Goal: Task Accomplishment & Management: Complete application form

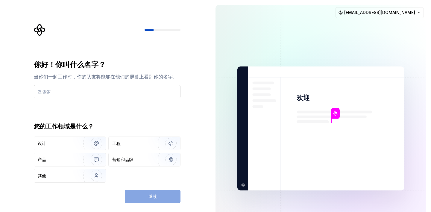
click at [140, 90] on input "text" at bounding box center [107, 91] width 147 height 13
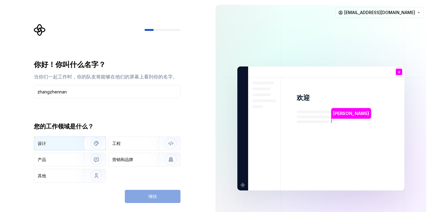
type input "zhangzhennan"
click at [67, 144] on div "设计" at bounding box center [54, 143] width 32 height 6
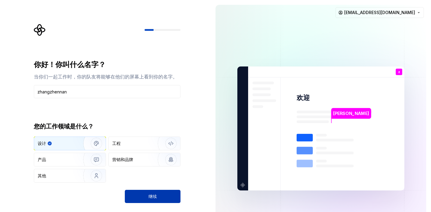
click at [165, 199] on button "继续" at bounding box center [153, 196] width 56 height 13
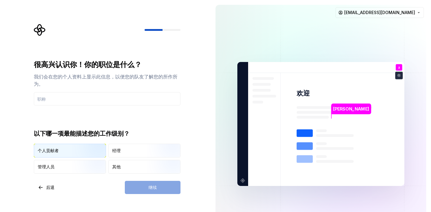
click at [70, 152] on div "个人贡献者" at bounding box center [70, 150] width 72 height 13
click at [127, 185] on div "继续" at bounding box center [153, 187] width 56 height 13
click at [105, 98] on input "text" at bounding box center [107, 98] width 147 height 13
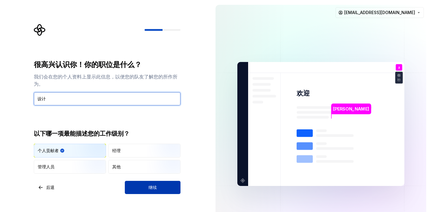
type input "设计"
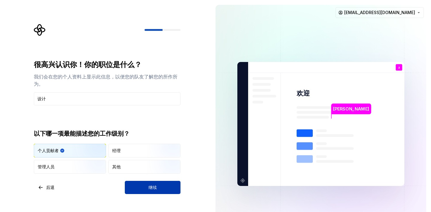
click at [157, 181] on div "继续" at bounding box center [153, 187] width 56 height 13
click at [153, 187] on font "继续" at bounding box center [153, 187] width 8 height 5
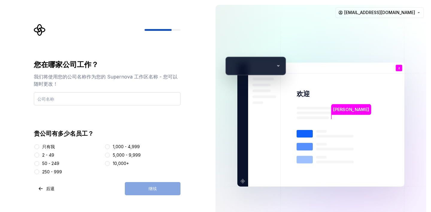
click at [121, 101] on input "text" at bounding box center [107, 98] width 147 height 13
type input "指"
type input "只"
type input "智空科技"
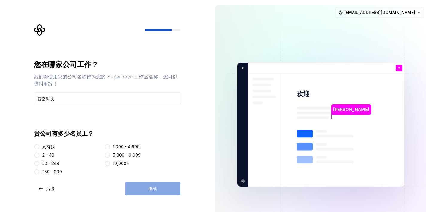
click at [53, 148] on font "只有我" at bounding box center [48, 146] width 13 height 5
click at [39, 148] on button "只有我" at bounding box center [36, 146] width 5 height 5
click at [141, 189] on button "继续" at bounding box center [153, 188] width 56 height 13
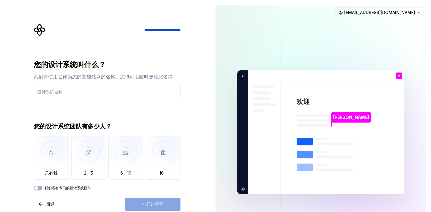
click at [81, 94] on input "text" at bounding box center [107, 91] width 147 height 13
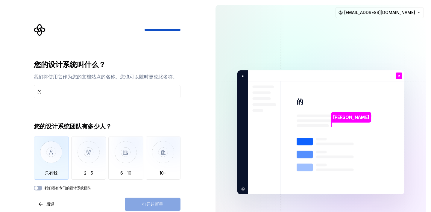
click at [57, 162] on img "button" at bounding box center [51, 157] width 35 height 40
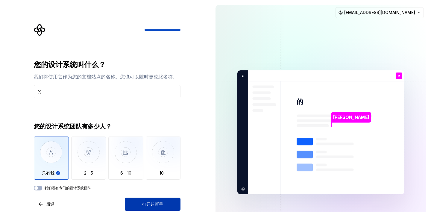
click at [143, 201] on button "打开超新星" at bounding box center [153, 204] width 56 height 13
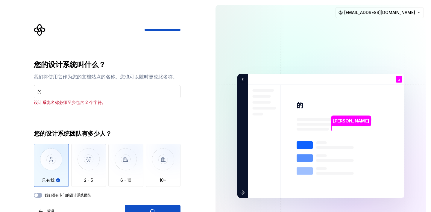
click at [97, 96] on input "的" at bounding box center [107, 91] width 147 height 13
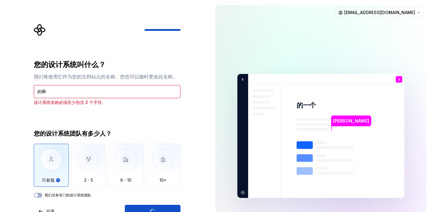
click at [206, 141] on div "您的设计系统叫什么？ 我们将使用它作为您的文档站点的名称。您也可以随时更改此名称。 的啊 设计系统名称必须至少包含 2 个字符。 您的设计系统团队有多少人？ …" at bounding box center [105, 136] width 211 height 272
click at [155, 208] on div "打开超新星" at bounding box center [153, 211] width 56 height 13
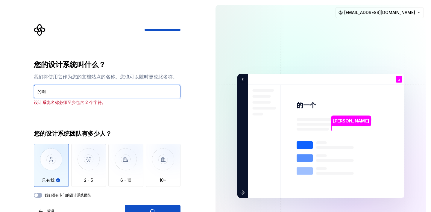
click at [92, 96] on input "的啊" at bounding box center [107, 91] width 147 height 13
type input "的"
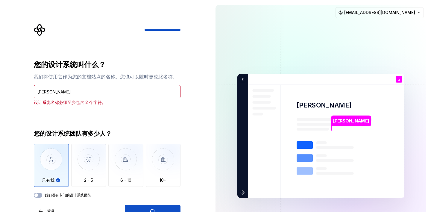
click at [111, 108] on div "您的设计系统叫什么？ 我们将使用它作为您的文档站点的名称。您也可以随时更改此名称。 [PERSON_NAME] 设计系统名称必须至少包含 2 个字符。 您的设…" at bounding box center [107, 129] width 147 height 138
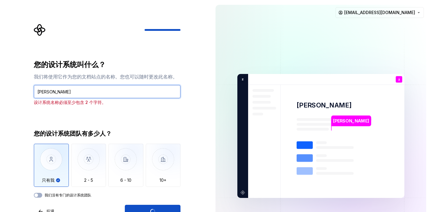
click at [105, 92] on input "[PERSON_NAME]" at bounding box center [107, 91] width 147 height 13
type input "艾"
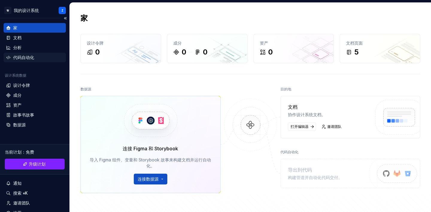
click at [35, 58] on div "代码自动化" at bounding box center [34, 57] width 57 height 6
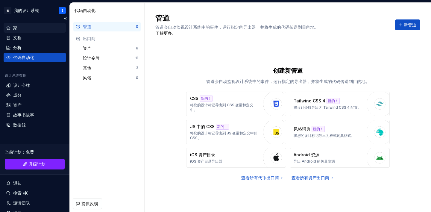
click at [34, 29] on div "家" at bounding box center [34, 28] width 57 height 6
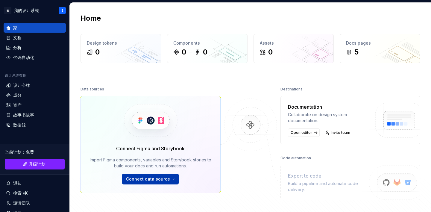
click at [140, 178] on html "原文 请对此翻译评分 您的反馈将用于改进谷歌翻译 智 我的设计系统 Z 家 文档 分析 代码自动化 设计系统数据 设计令牌 成分 资产 故事书故事 数据源 当…" at bounding box center [215, 106] width 431 height 212
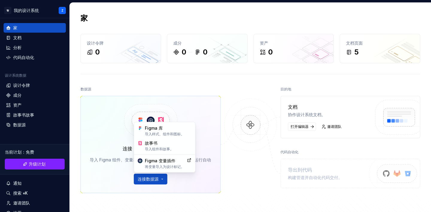
click at [256, 168] on html "原文 请对此翻译评分 您的反馈将用于改进谷歌翻译 智 我的设计系统 Z 家 文档 分析 代码自动化 设计系统数据 设计令牌 成分 资产 故事书故事 数据源 当…" at bounding box center [215, 106] width 431 height 212
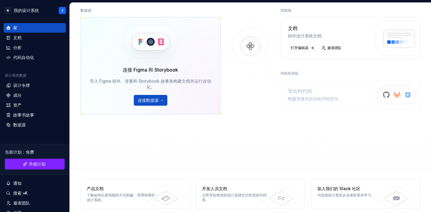
scroll to position [80, 0]
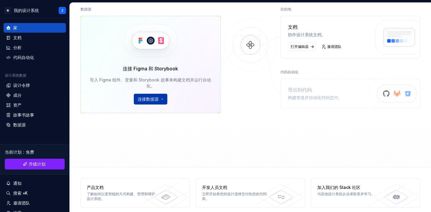
click at [156, 99] on html "原文 请对此翻译评分 您的反馈将用于改进谷歌翻译 智 我的设计系统 Z 家 文档 分析 代码自动化 设计系统数据 设计令牌 成分 资产 故事书故事 数据源 当…" at bounding box center [215, 106] width 431 height 212
click at [242, 82] on html "原文 请对此翻译评分 您的反馈将用于改进谷歌翻译 智 我的设计系统 Z 家 文档 分析 代码自动化 设计系统数据 设计令牌 成分 资产 故事书故事 数据源 当…" at bounding box center [215, 106] width 431 height 212
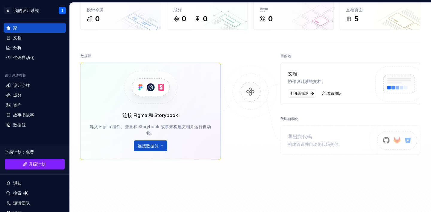
scroll to position [0, 0]
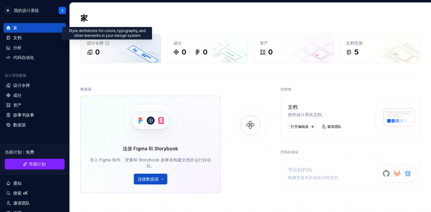
click at [108, 43] on icon at bounding box center [107, 43] width 5 height 5
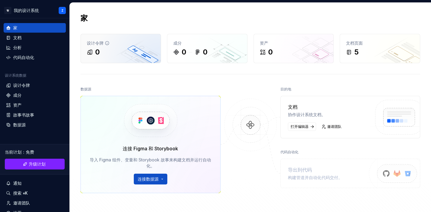
click at [107, 47] on div "0" at bounding box center [121, 52] width 68 height 10
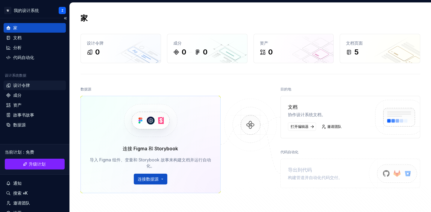
click at [30, 87] on div "设计令牌" at bounding box center [34, 85] width 57 height 6
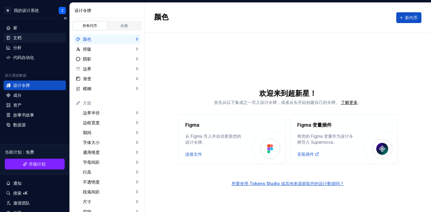
click at [24, 38] on div "文档" at bounding box center [34, 38] width 57 height 6
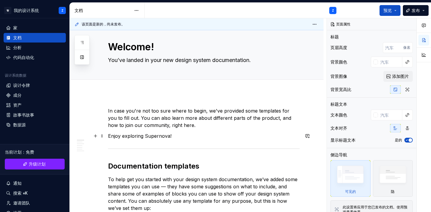
scroll to position [16, 0]
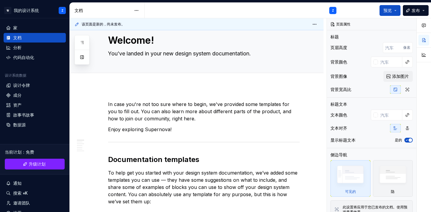
type textarea "*"
click at [27, 28] on div "家" at bounding box center [34, 28] width 57 height 6
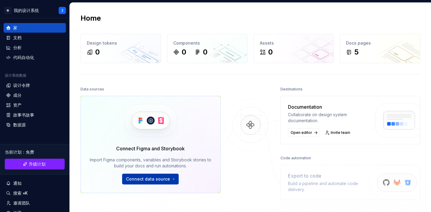
click at [174, 178] on html "原文 请对此翻译评分 您的反馈将用于改进谷歌翻译 智 我的设计系统 Z 家 文档 分析 代码自动化 设计系统数据 设计令牌 成分 资产 故事书故事 数据源 当…" at bounding box center [215, 106] width 431 height 212
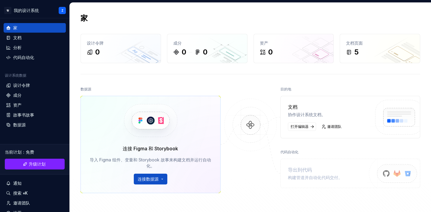
click at [269, 152] on html "原文 请对此翻译评分 您的反馈将用于改进谷歌翻译 智 我的设计系统 Z 家 文档 分析 代码自动化 设计系统数据 设计令牌 成分 资产 故事书故事 数据源 当…" at bounding box center [215, 106] width 431 height 212
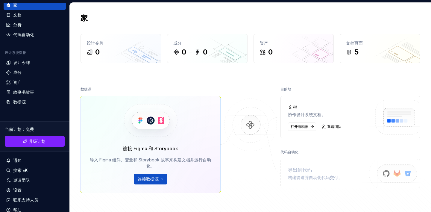
scroll to position [46, 0]
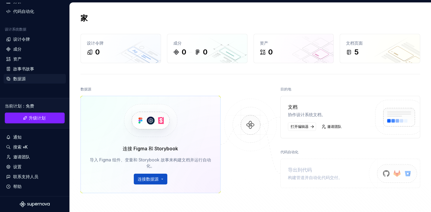
click at [22, 81] on font "数据源" at bounding box center [19, 78] width 13 height 5
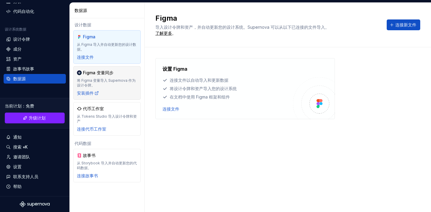
click at [117, 72] on div "Figma 变量同步" at bounding box center [107, 73] width 60 height 6
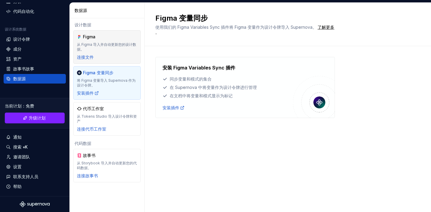
click at [120, 50] on font "从 Figma 导入并自动更新您的设计数据。" at bounding box center [107, 47] width 60 height 10
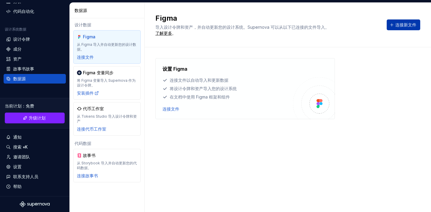
click at [403, 24] on font "连接新文件" at bounding box center [406, 24] width 21 height 5
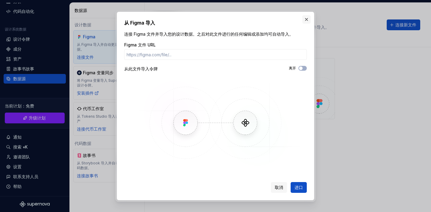
click at [308, 19] on button "button" at bounding box center [306, 19] width 8 height 8
